Goal: Information Seeking & Learning: Learn about a topic

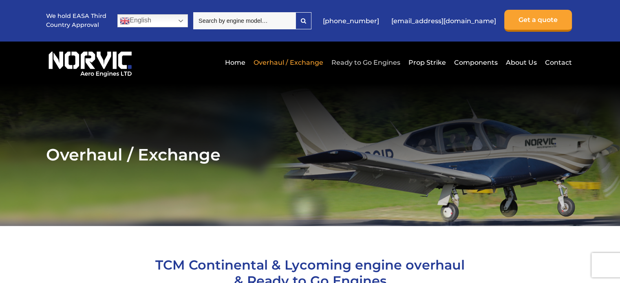
click at [360, 63] on link "Ready to Go Engines" at bounding box center [365, 63] width 73 height 20
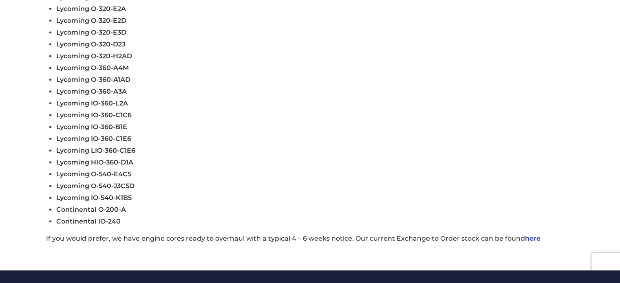
scroll to position [358, 0]
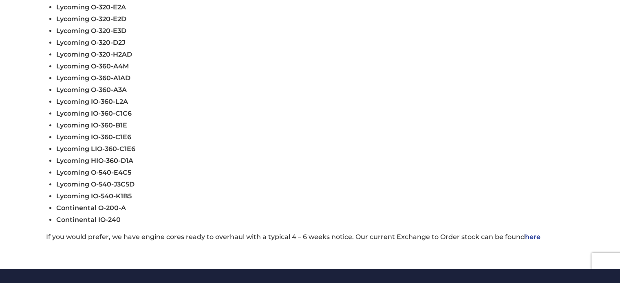
drag, startPoint x: 0, startPoint y: 0, endPoint x: 185, endPoint y: 205, distance: 276.1
click at [185, 205] on li "Continental O-200-A" at bounding box center [314, 208] width 517 height 12
click at [98, 210] on span "Continental O-200-A" at bounding box center [91, 208] width 70 height 8
click at [528, 240] on link "here" at bounding box center [532, 237] width 15 height 8
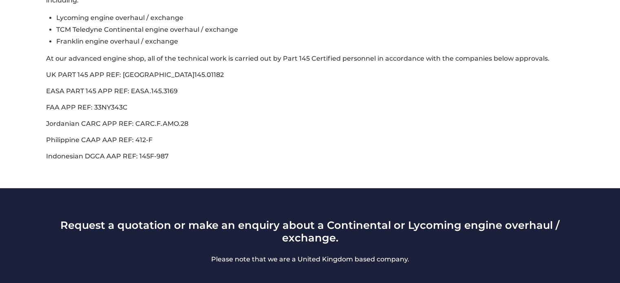
scroll to position [376, 0]
